Goal: Information Seeking & Learning: Compare options

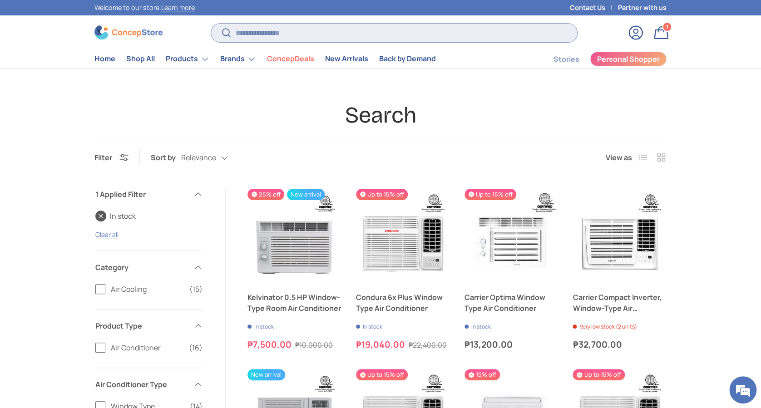
click at [303, 38] on input "Search" at bounding box center [394, 33] width 366 height 19
paste input "**********"
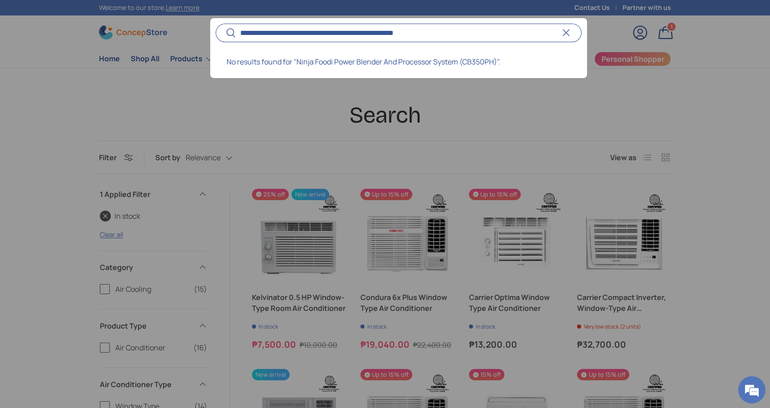
type input "**********"
click at [216, 23] on button "Search" at bounding box center [226, 33] width 20 height 21
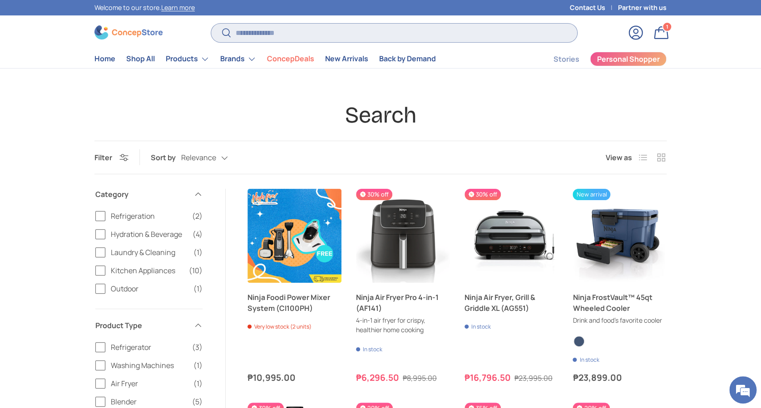
click at [351, 34] on input "Search" at bounding box center [394, 33] width 366 height 19
click at [370, 30] on input "Search" at bounding box center [394, 33] width 366 height 19
paste input "**********"
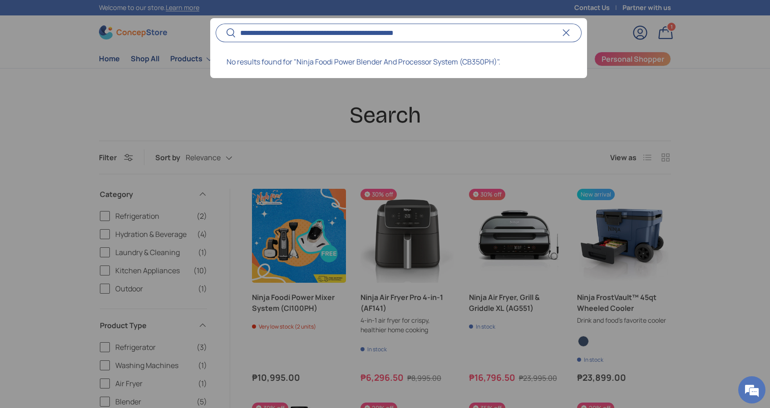
drag, startPoint x: 457, startPoint y: 34, endPoint x: 403, endPoint y: 29, distance: 55.2
click at [403, 29] on input "**********" at bounding box center [399, 33] width 366 height 19
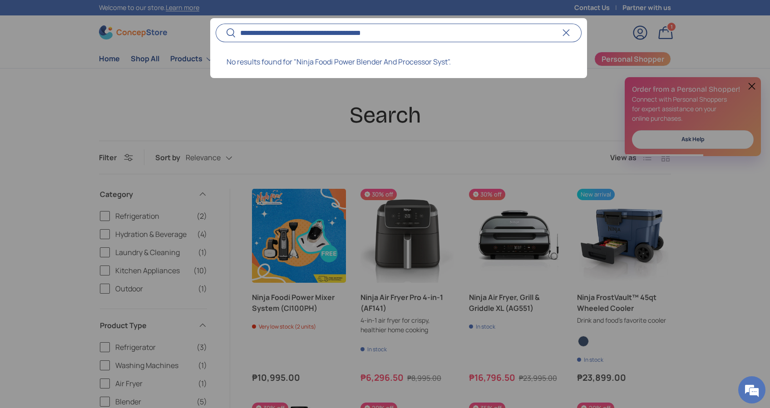
drag, startPoint x: 439, startPoint y: 34, endPoint x: 334, endPoint y: 34, distance: 105.3
click at [334, 34] on input "**********" at bounding box center [399, 33] width 366 height 19
type input "**********"
click at [216, 23] on button "Search" at bounding box center [226, 33] width 20 height 21
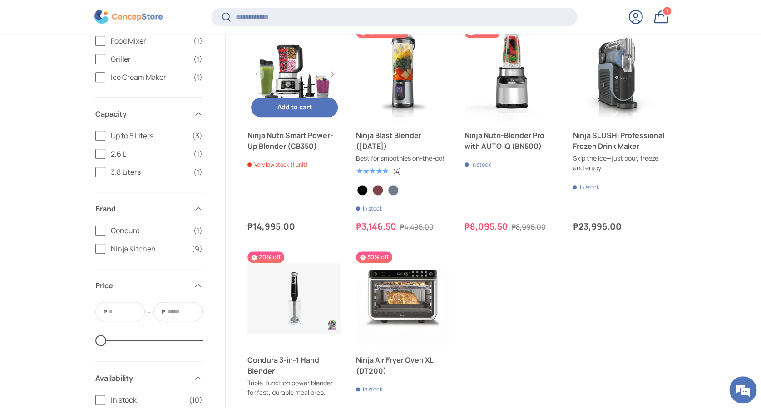
scroll to position [345, 0]
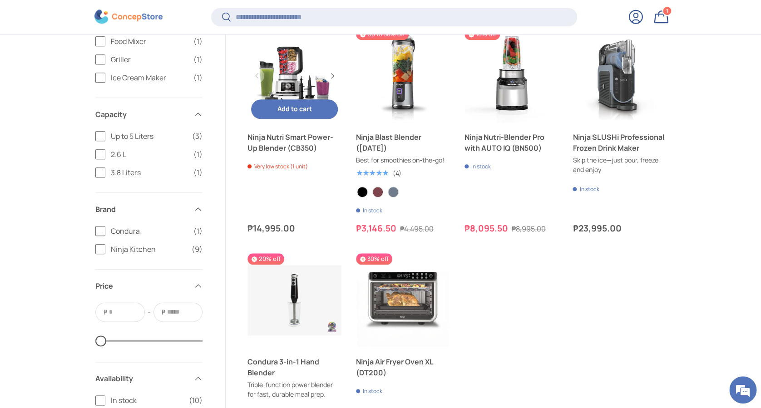
click at [297, 61] on link "Ninja Nutri Smart Power-Up Blender (CB350)" at bounding box center [294, 76] width 94 height 94
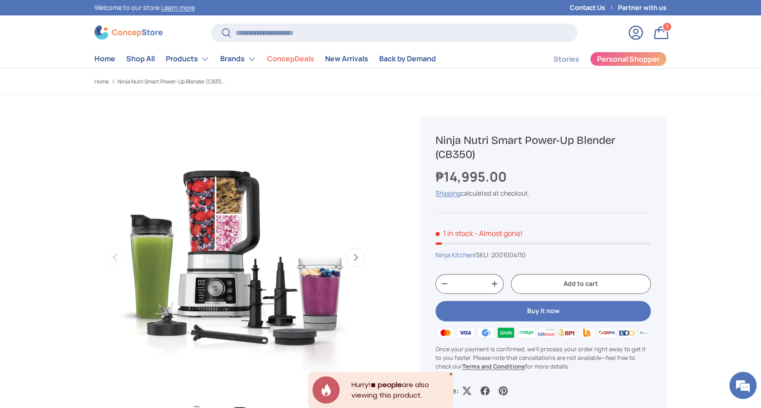
drag, startPoint x: 481, startPoint y: 157, endPoint x: 425, endPoint y: 140, distance: 58.3
click at [425, 140] on div "Ninja Nutri Smart Power-Up Blender (CB350) ₱14,995.00 Unit price / Unavailable …" at bounding box center [542, 265] width 247 height 296
copy h1 "Ninja Nutri Smart Power-Up Blender (CB350)"
click at [301, 36] on input "Search" at bounding box center [394, 33] width 366 height 19
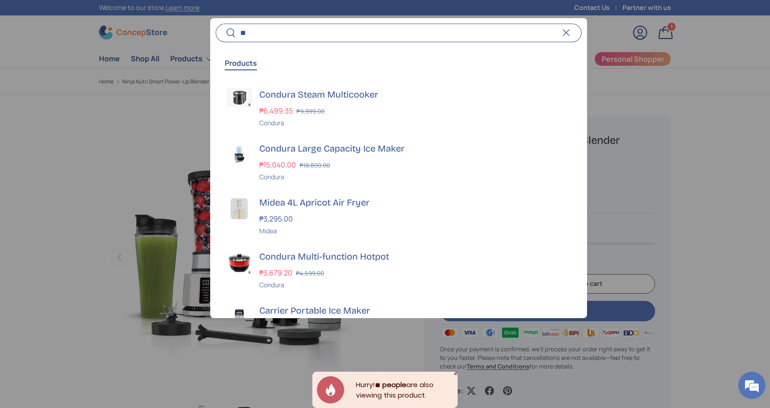
type input "*"
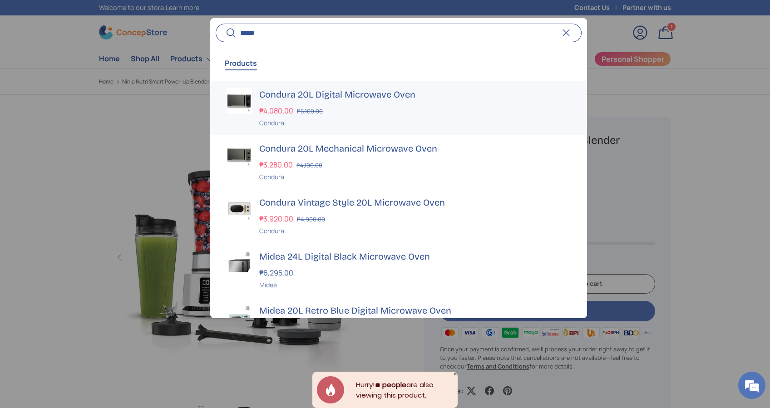
type input "*****"
click at [322, 106] on div "₱4,080.00 ₱5,100.00" at bounding box center [414, 110] width 311 height 11
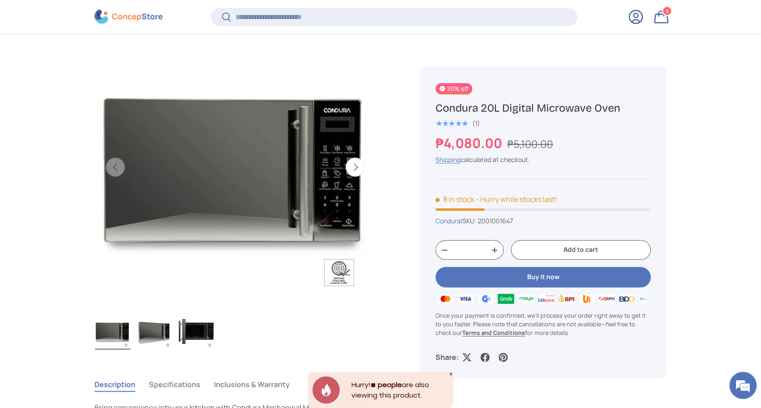
drag, startPoint x: 621, startPoint y: 110, endPoint x: 438, endPoint y: 112, distance: 182.9
click at [432, 107] on div "20% off Condura 20L Digital Microwave Oven ★★★★★ (1) ₱4,080.00 ₱5,100.00 Unit p…" at bounding box center [542, 222] width 247 height 312
copy h1 "Condura 20L Digital Microwave Oven"
drag, startPoint x: 525, startPoint y: 221, endPoint x: 466, endPoint y: 222, distance: 58.6
click at [466, 222] on div "Condura | SKU: 2001001647" at bounding box center [542, 221] width 215 height 10
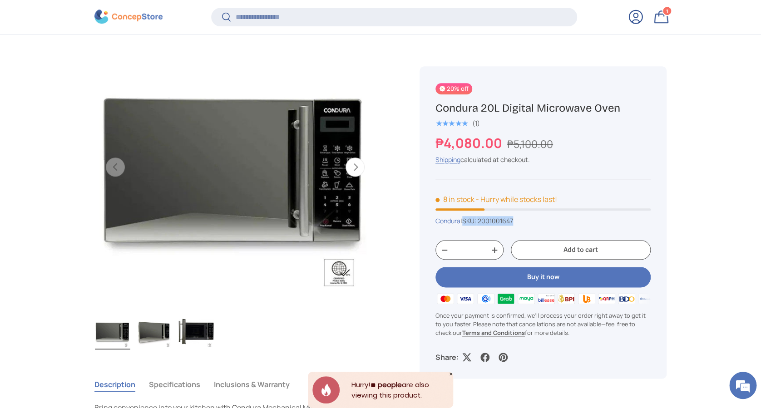
copy span "SKU: 2001001647"
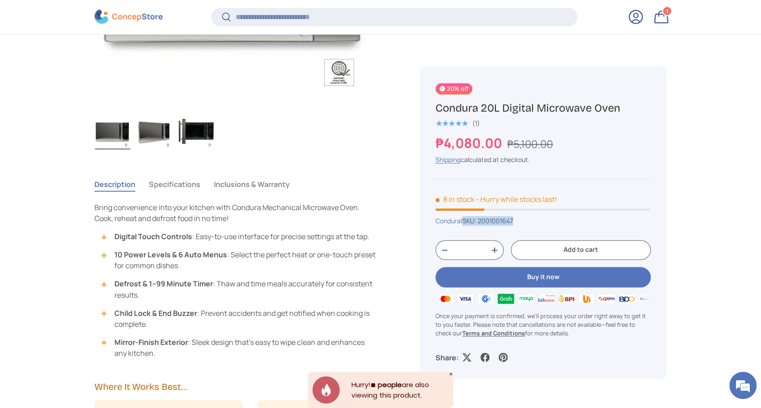
scroll to position [663, 0]
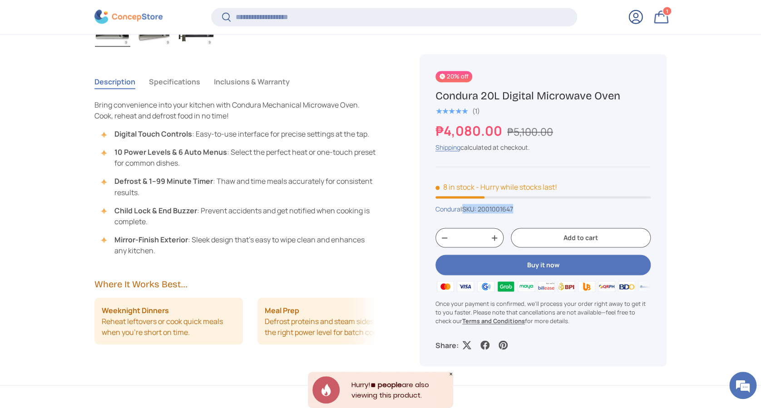
click at [191, 80] on button "Specifications" at bounding box center [174, 81] width 51 height 21
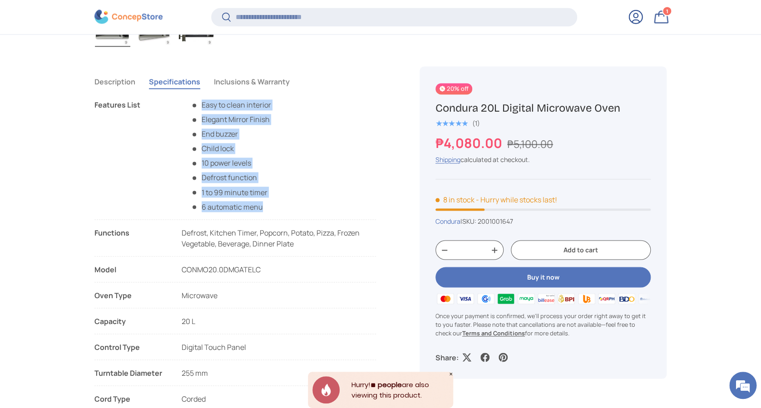
drag, startPoint x: 263, startPoint y: 207, endPoint x: 194, endPoint y: 106, distance: 122.5
click at [194, 106] on ul "Easy to clean interior Elegant Mirror Finish End buzzer Child lock 10 power lev…" at bounding box center [226, 155] width 89 height 113
copy ul "Easy to clean interior Elegant Mirror Finish End buzzer Child lock 10 power lev…"
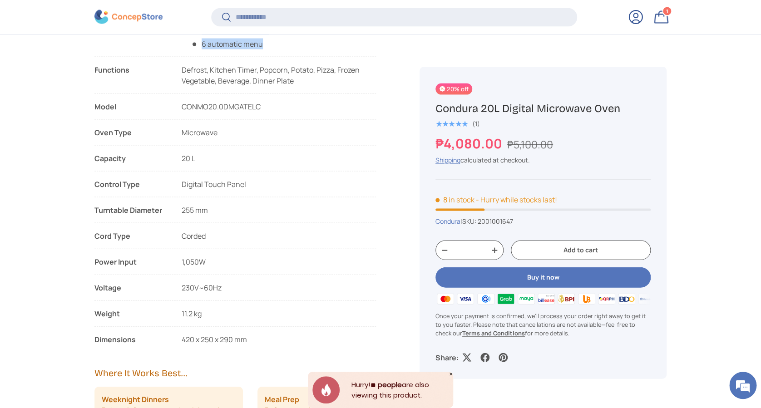
scroll to position [845, 0]
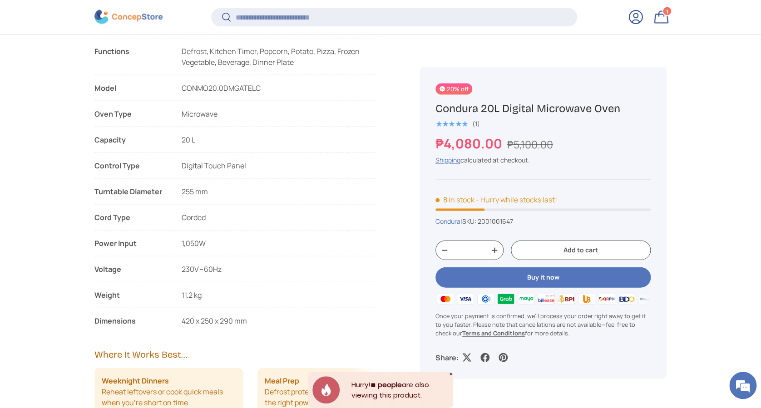
drag, startPoint x: 265, startPoint y: 316, endPoint x: 96, endPoint y: 319, distance: 168.8
click at [96, 319] on li "Dimensions 420 x 250 x 290 mm" at bounding box center [234, 320] width 281 height 11
copy li "Dimensions 420 x 250 x 290 mm"
click at [203, 294] on li "Weight 11.2 kg" at bounding box center [234, 298] width 281 height 19
drag, startPoint x: 240, startPoint y: 262, endPoint x: 95, endPoint y: 240, distance: 146.5
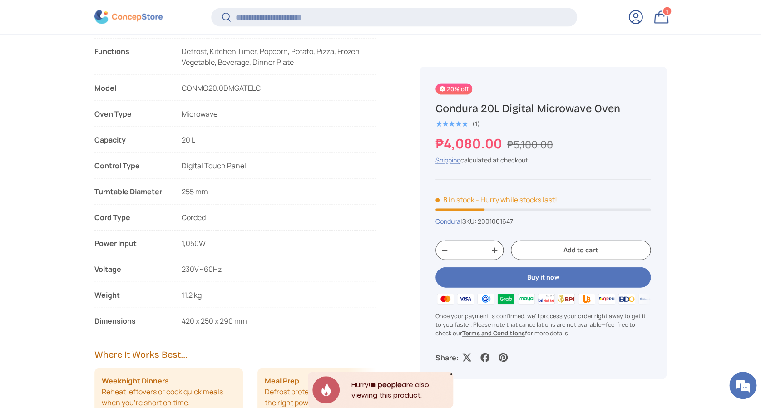
click at [95, 240] on ul "Features List Easy to clean interior Elegant Mirror Finish End buzzer Child loc…" at bounding box center [234, 122] width 281 height 408
copy ul "Power Input 1,050W Voltage 230V~60Hz"
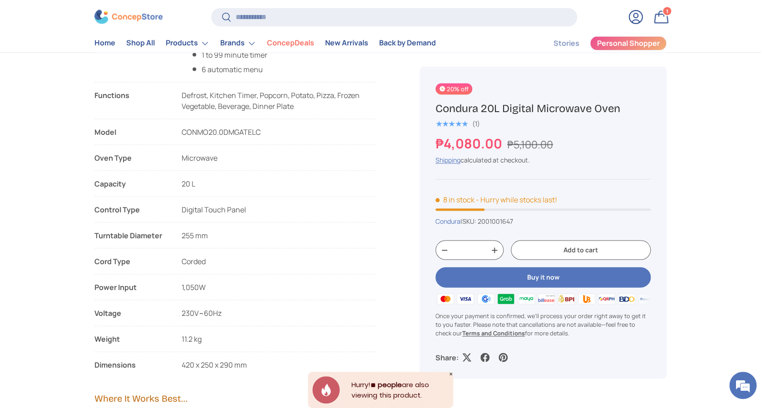
scroll to position [786, 0]
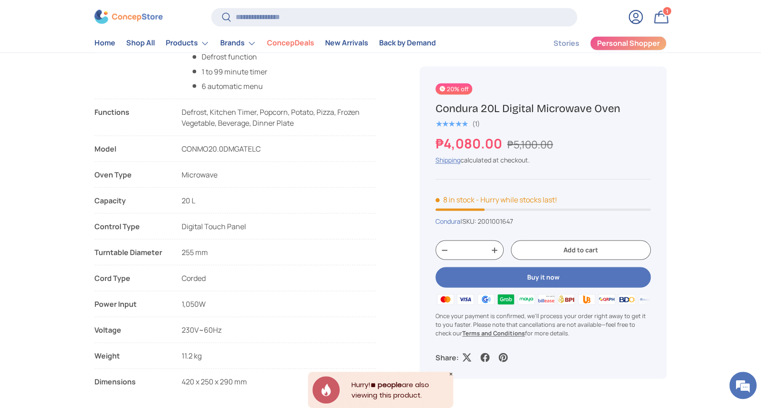
click at [451, 374] on icon "Close" at bounding box center [450, 374] width 5 height 5
